Goal: Transaction & Acquisition: Book appointment/travel/reservation

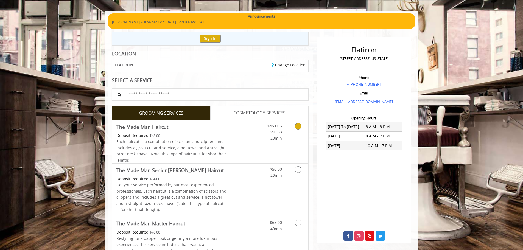
scroll to position [30, 0]
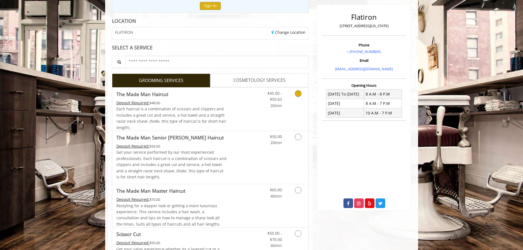
click at [269, 96] on span "$45.00 - $50.63" at bounding box center [274, 96] width 15 height 11
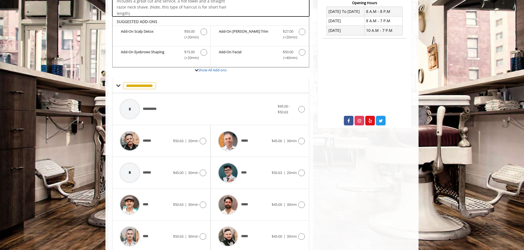
scroll to position [166, 0]
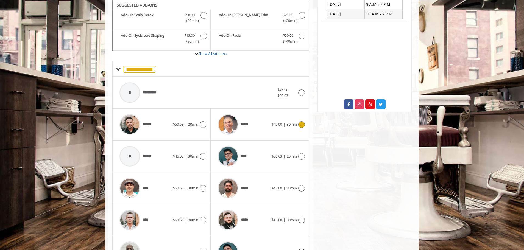
click at [256, 118] on div "*****" at bounding box center [243, 124] width 56 height 26
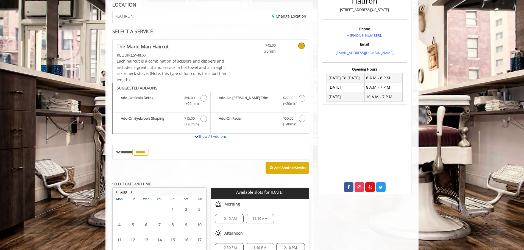
scroll to position [141, 0]
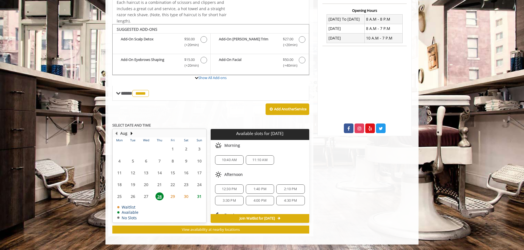
click at [266, 158] on span "11:10 AM" at bounding box center [259, 160] width 15 height 4
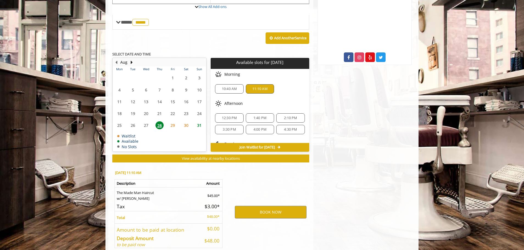
scroll to position [241, 0]
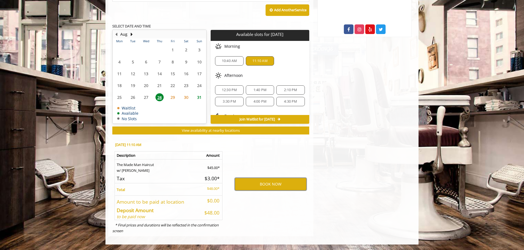
click at [279, 183] on button "BOOK NOW" at bounding box center [271, 184] width 72 height 13
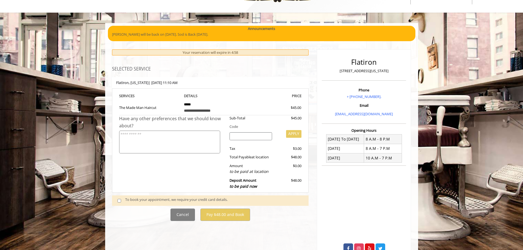
scroll to position [22, 0]
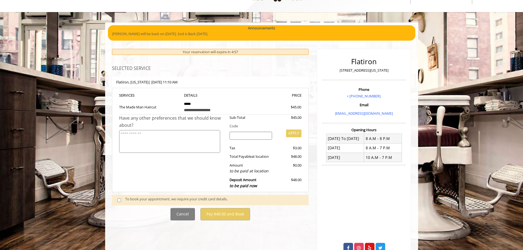
click at [145, 198] on div "To book your appointment, we require your credit card details." at bounding box center [214, 199] width 178 height 7
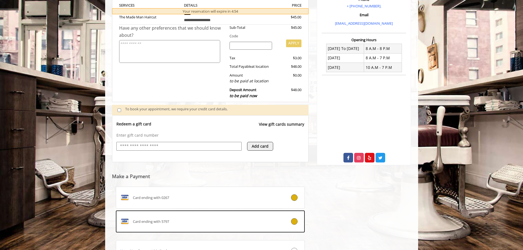
scroll to position [132, 0]
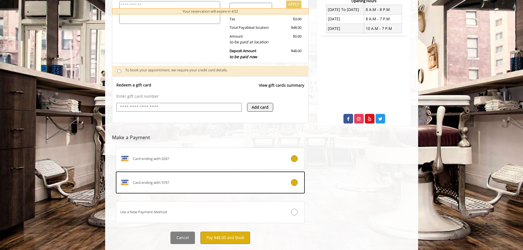
click at [286, 186] on div at bounding box center [288, 182] width 31 height 7
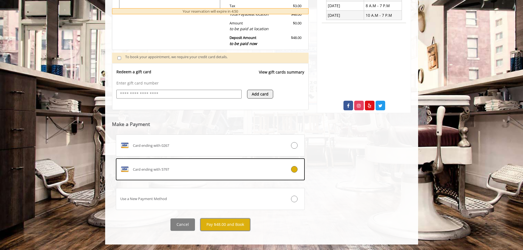
click at [227, 227] on button "Pay $48.00 and Book" at bounding box center [225, 225] width 50 height 12
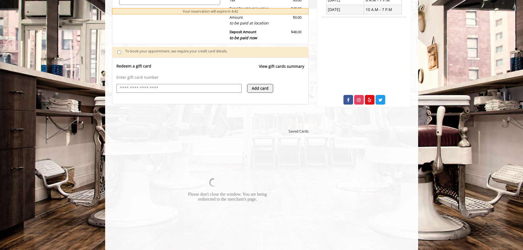
scroll to position [171, 0]
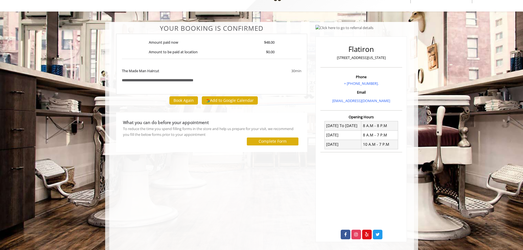
scroll to position [28, 0]
